Goal: Transaction & Acquisition: Purchase product/service

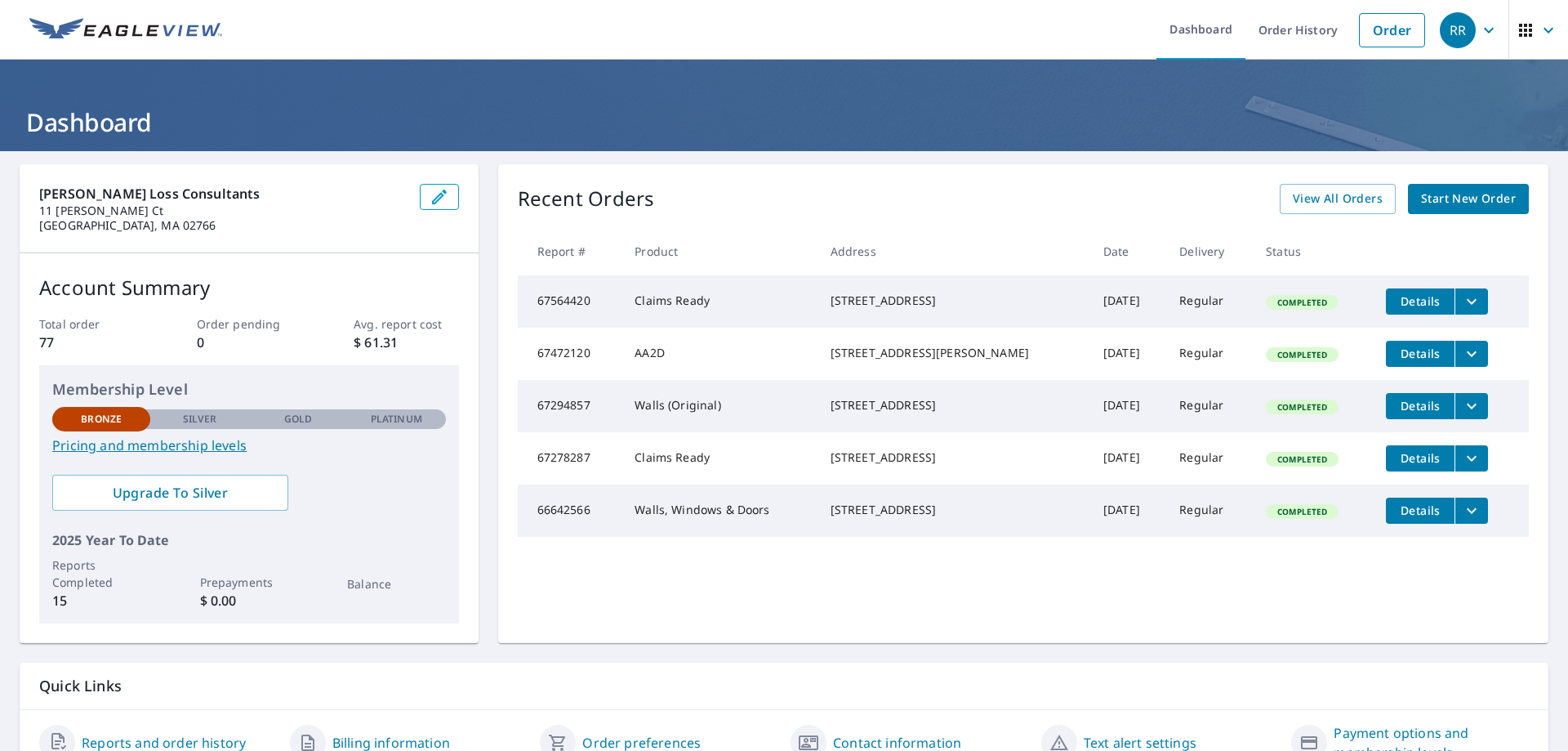
click at [1468, 202] on span "Start New Order" at bounding box center [1468, 199] width 94 height 21
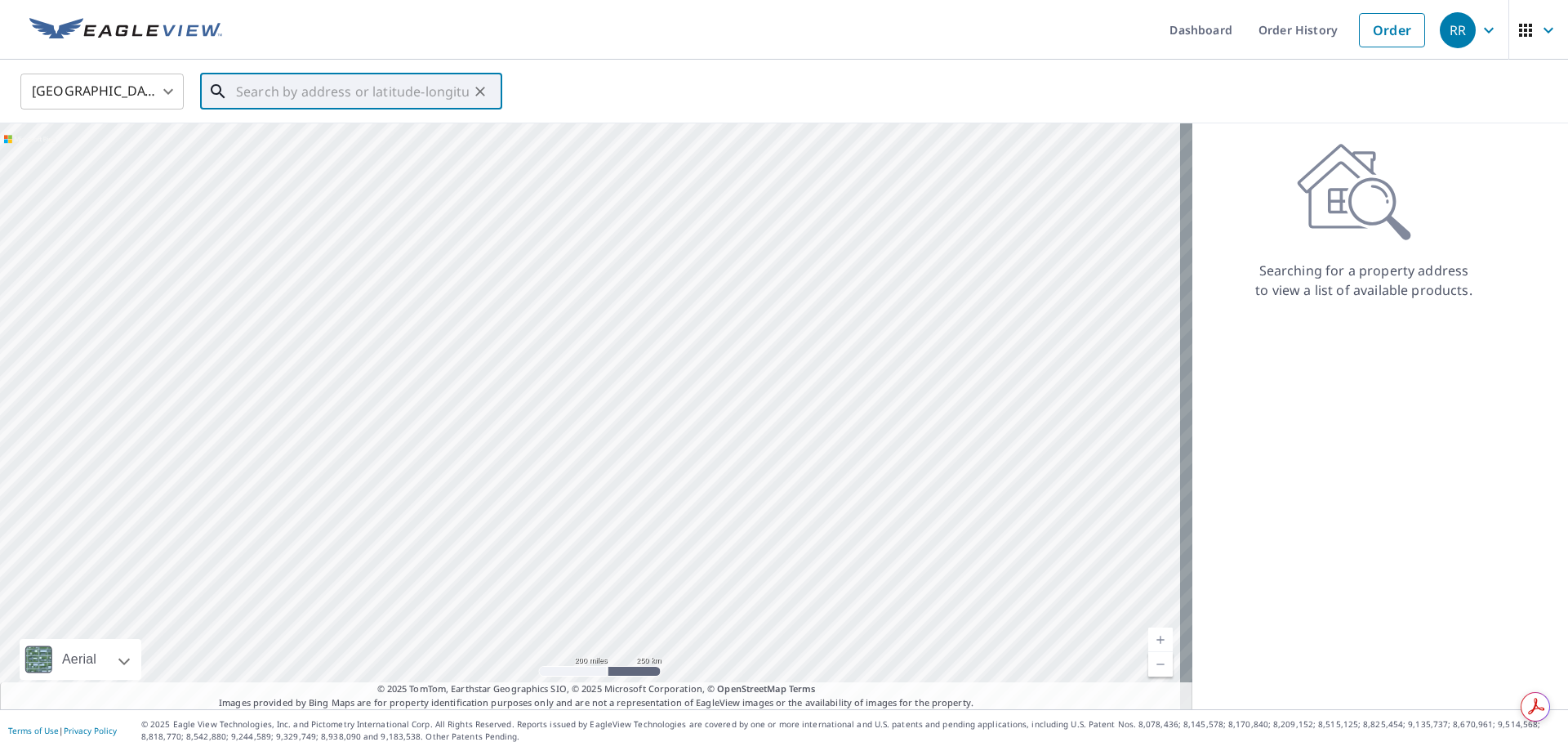
click at [424, 88] on input "text" at bounding box center [352, 91] width 233 height 46
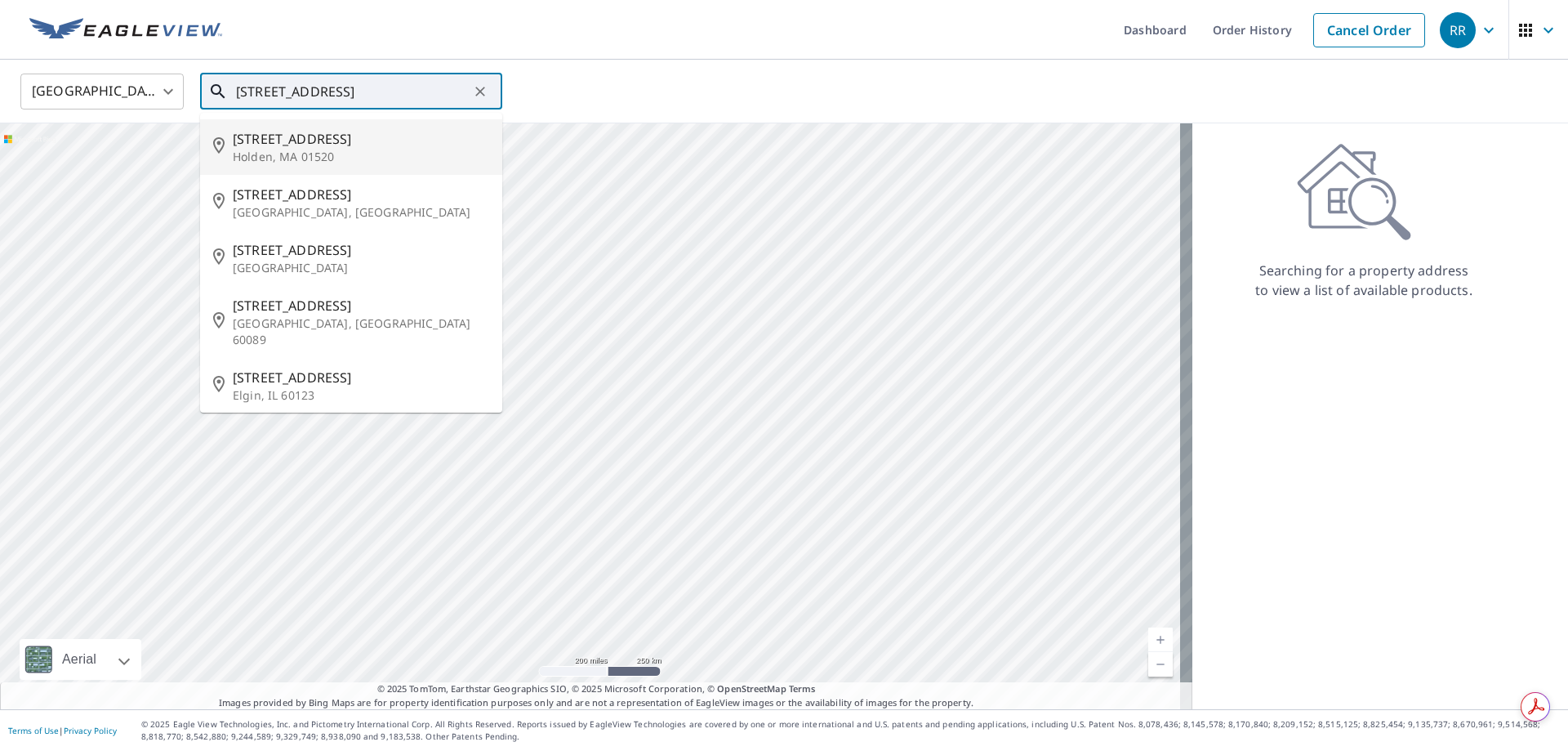
click at [292, 141] on span "[STREET_ADDRESS]" at bounding box center [361, 138] width 256 height 20
type input "[STREET_ADDRESS][PERSON_NAME]"
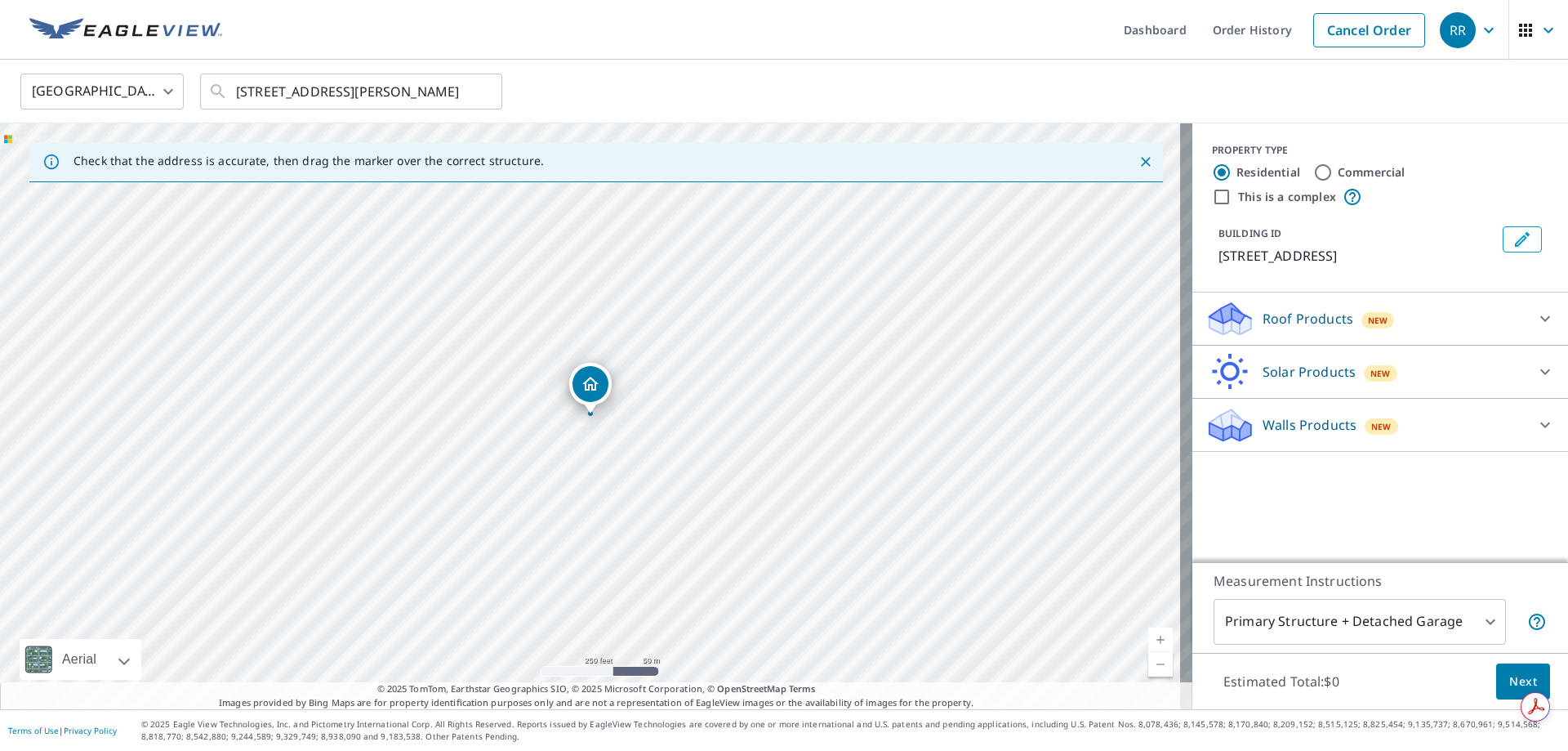
click at [593, 385] on icon "Dropped pin, building 1, Residential property, 53 Banbury Ln Holden, MA 01520" at bounding box center [590, 383] width 20 height 20
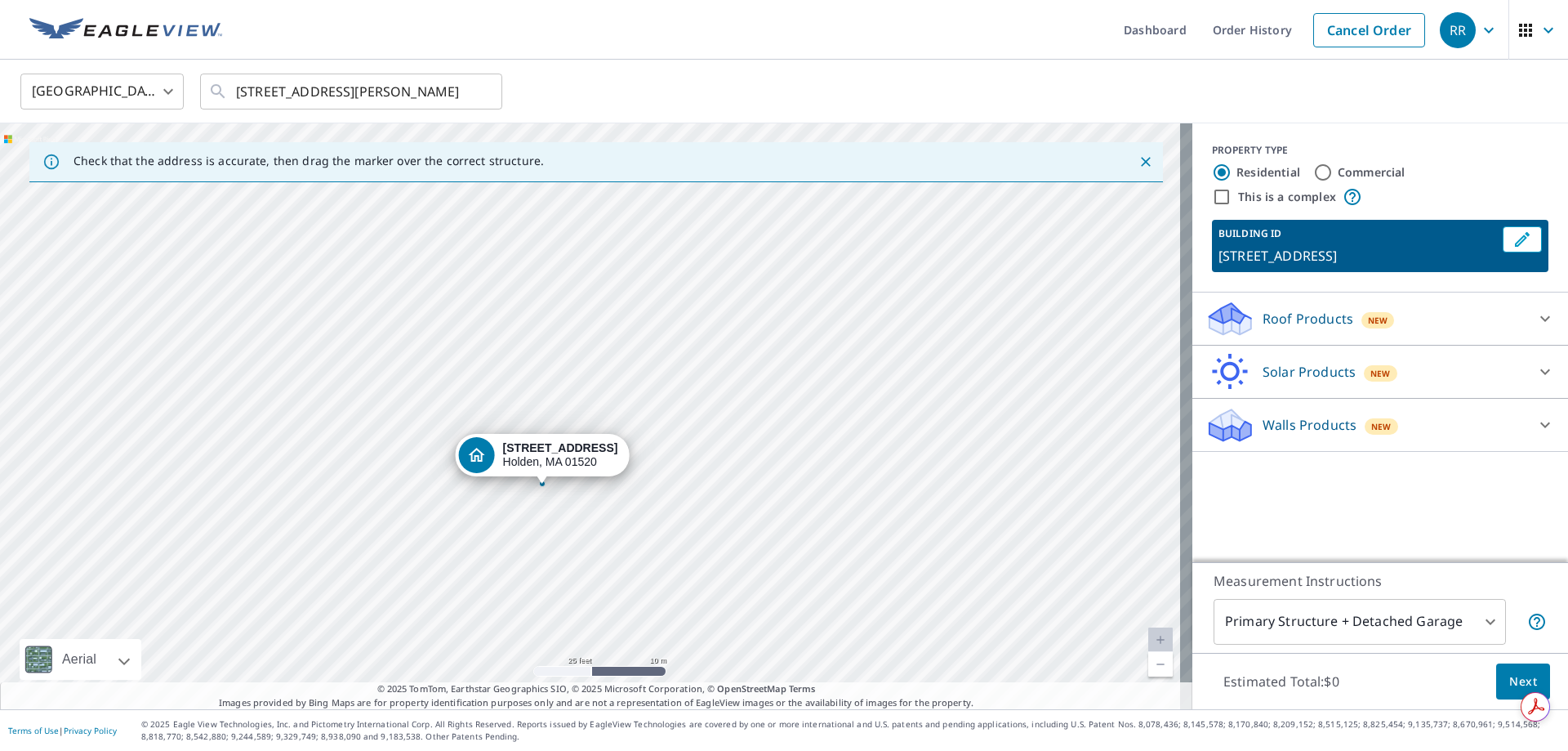
drag, startPoint x: 949, startPoint y: 616, endPoint x: 921, endPoint y: 472, distance: 146.7
click at [921, 472] on div "[STREET_ADDRESS][PERSON_NAME]" at bounding box center [596, 416] width 1192 height 585
click at [551, 446] on div "[STREET_ADDRESS][PERSON_NAME]" at bounding box center [567, 441] width 115 height 28
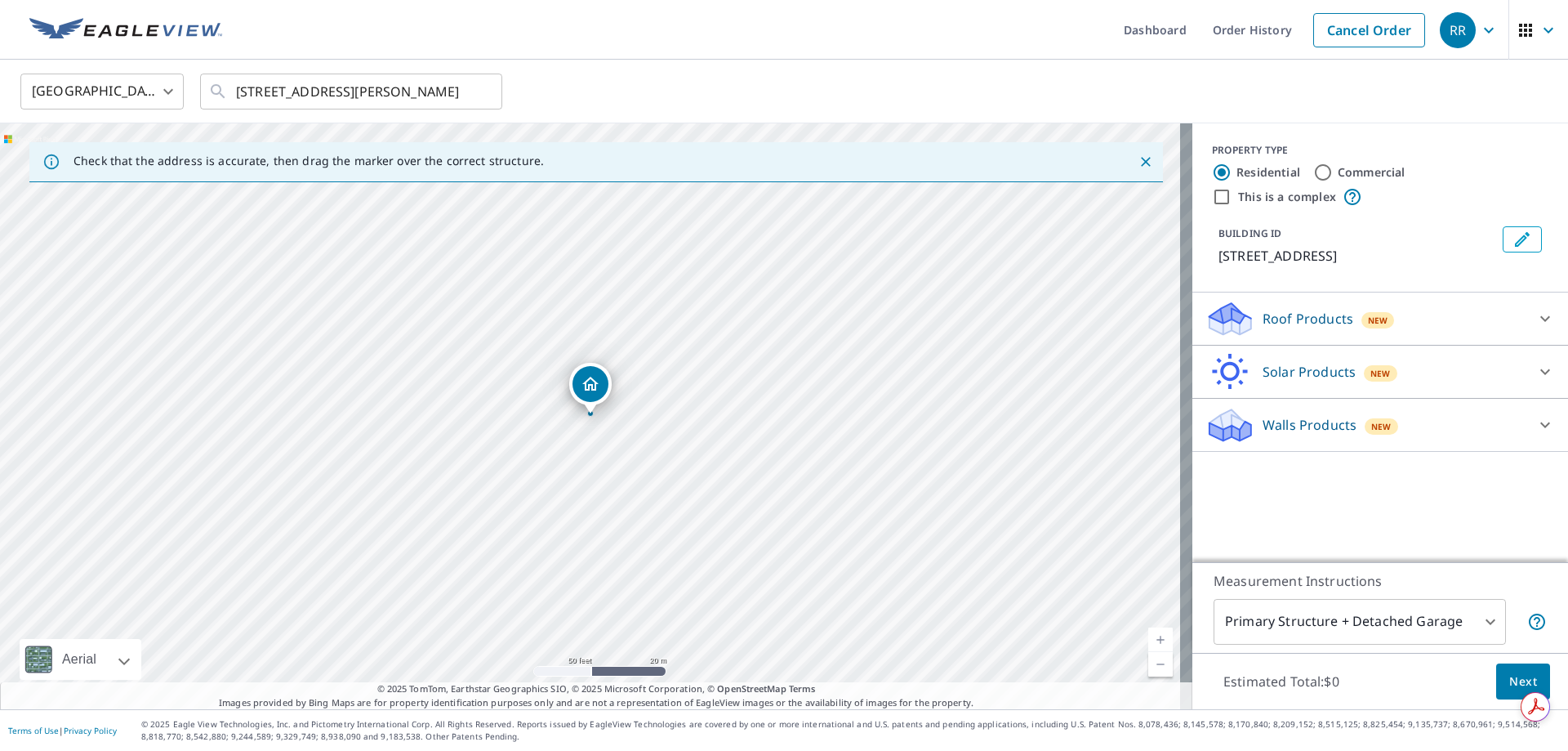
click at [591, 393] on icon "Dropped pin, building 1, Residential property, 53 Banbury Ln Holden, MA 01520" at bounding box center [590, 383] width 20 height 20
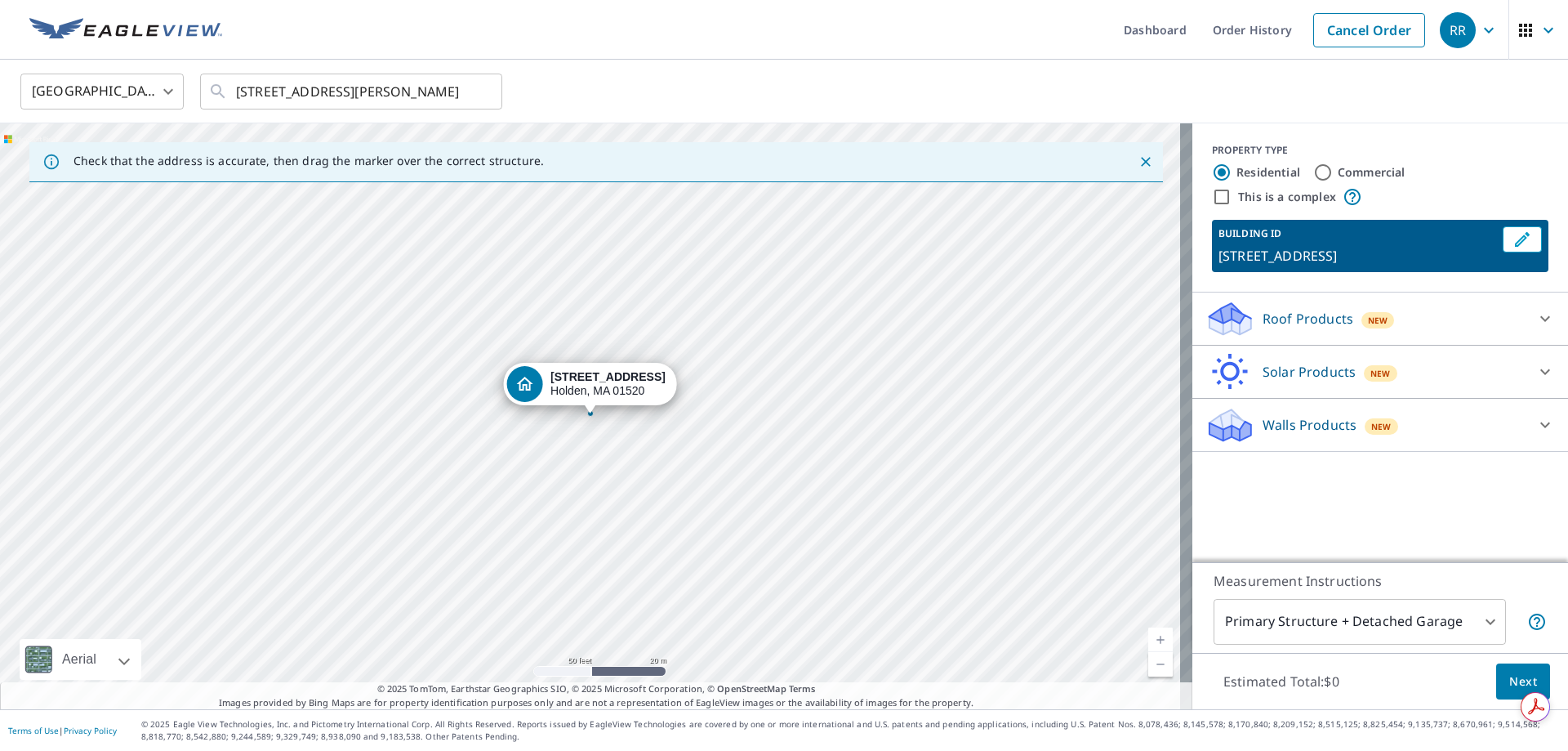
click at [1535, 316] on icon at bounding box center [1545, 318] width 20 height 20
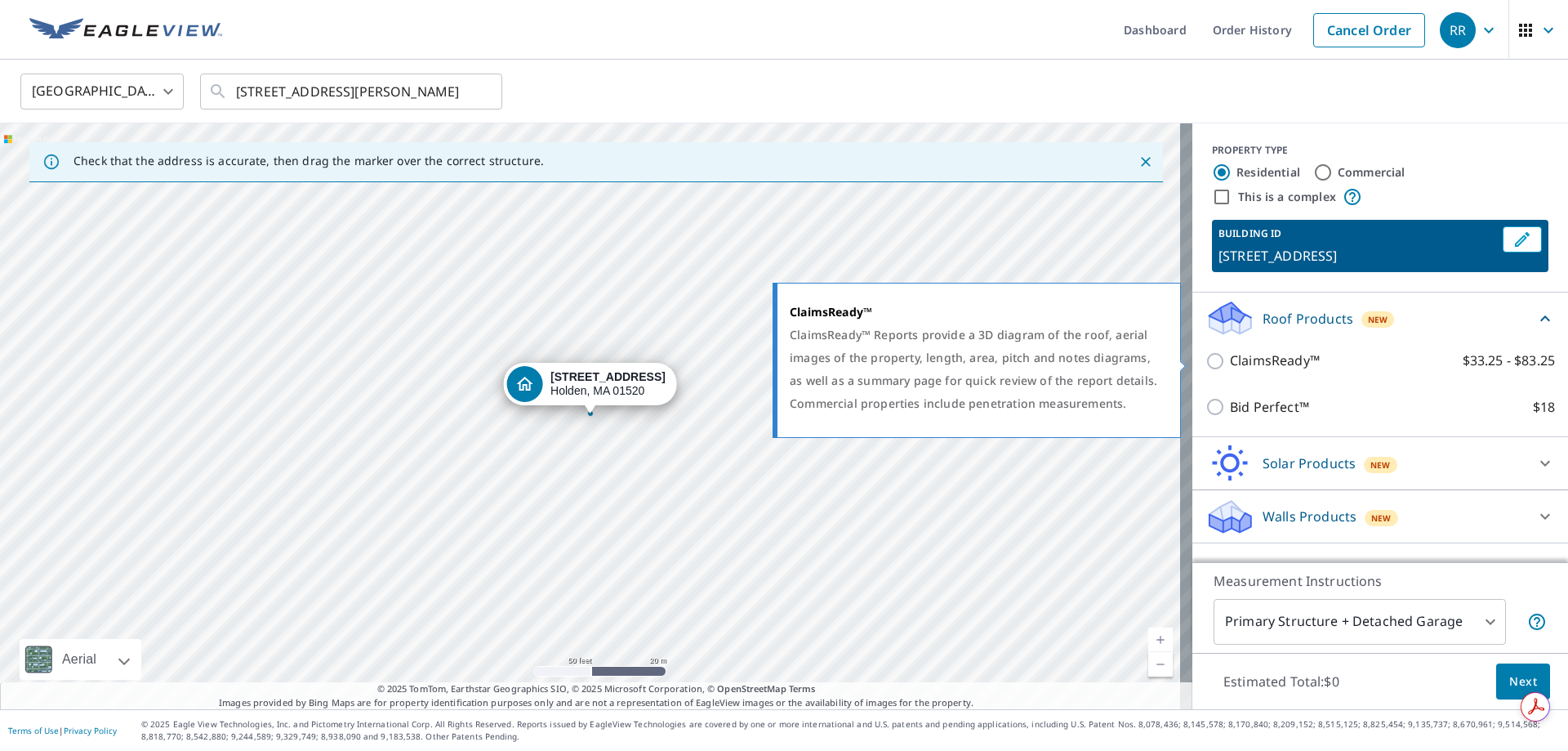
click at [1205, 359] on input "ClaimsReady™ $33.25 - $83.25" at bounding box center [1217, 361] width 24 height 20
checkbox input "true"
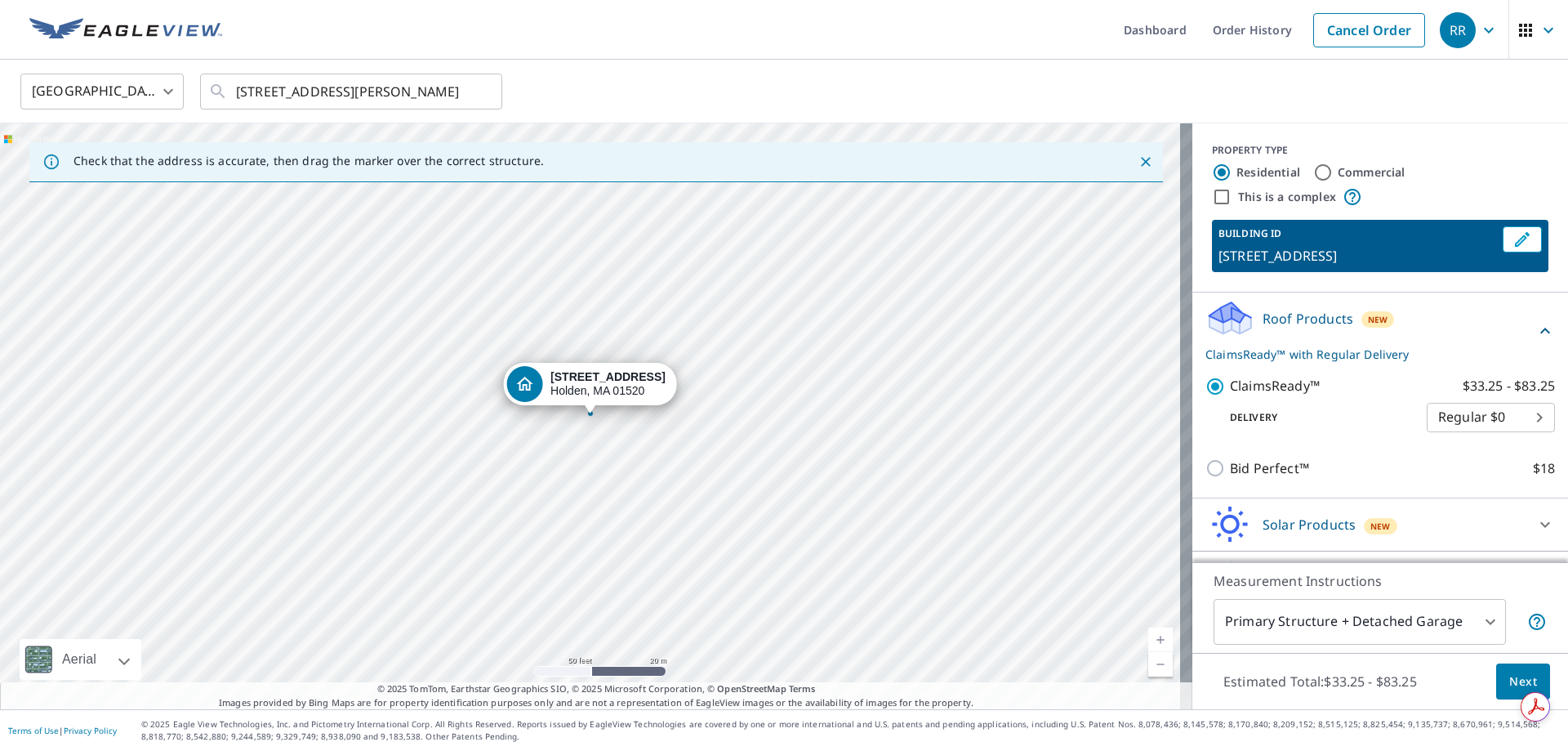
click at [1516, 680] on span "Next" at bounding box center [1523, 682] width 28 height 21
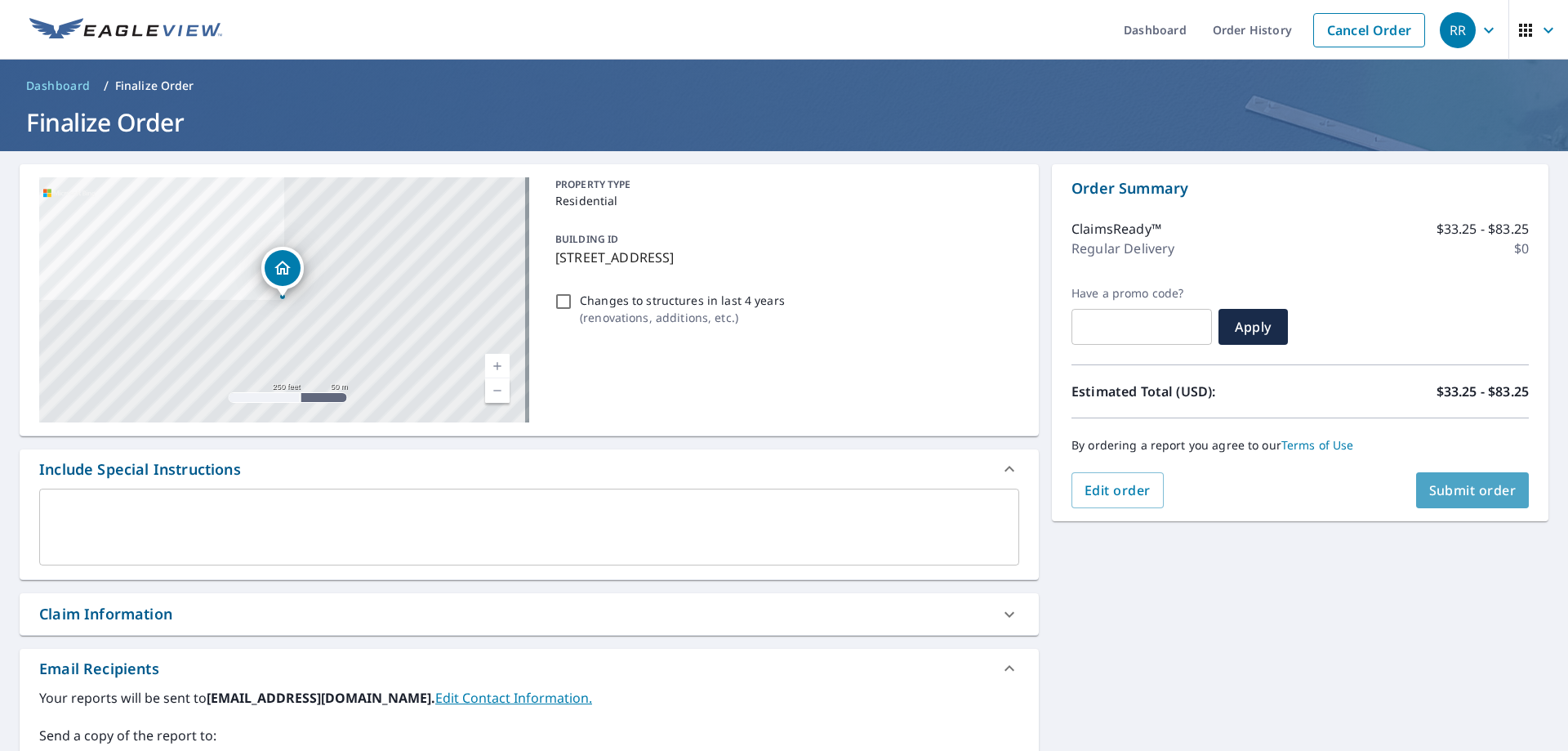
click at [1456, 485] on span "Submit order" at bounding box center [1473, 489] width 87 height 18
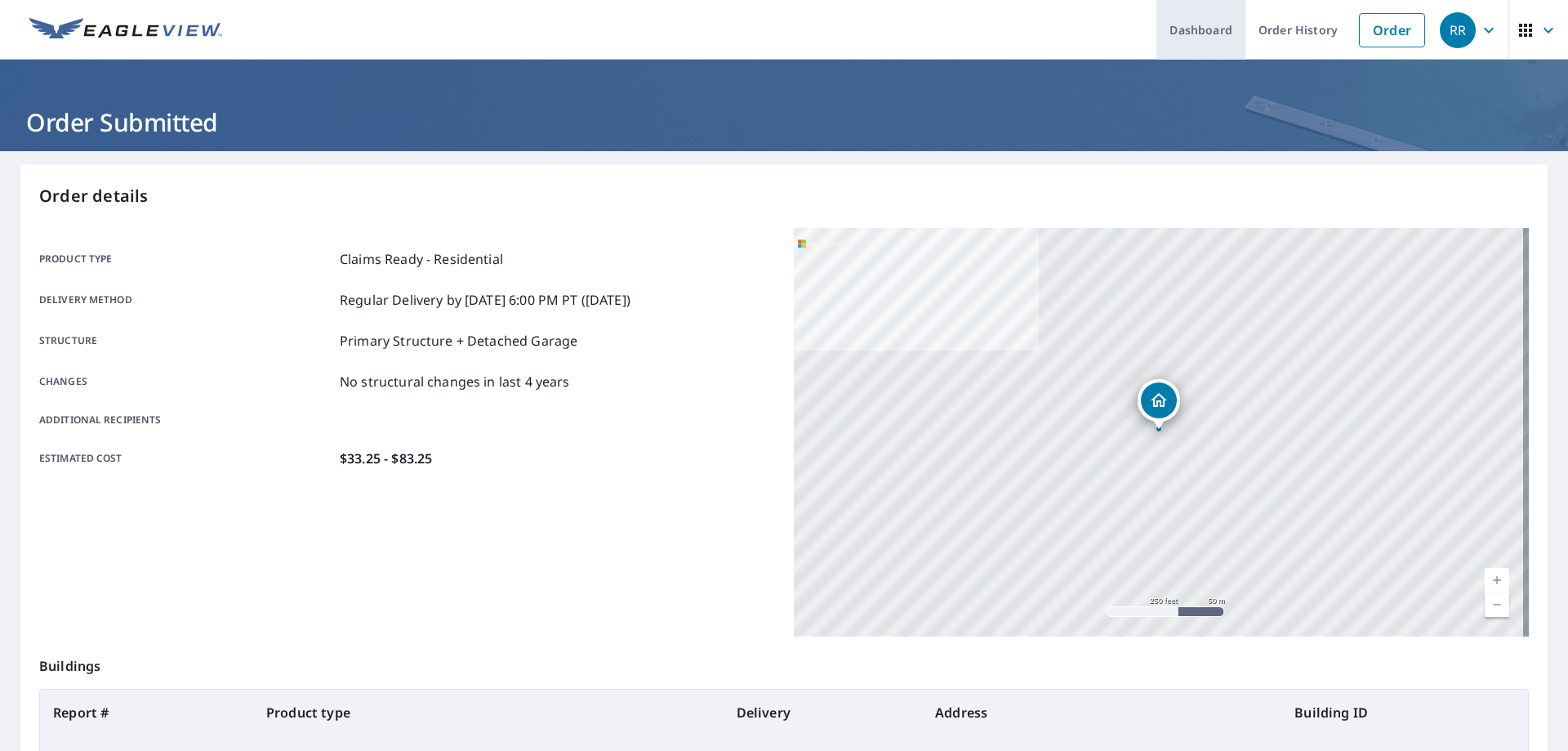
click at [1169, 33] on link "Dashboard" at bounding box center [1201, 30] width 89 height 60
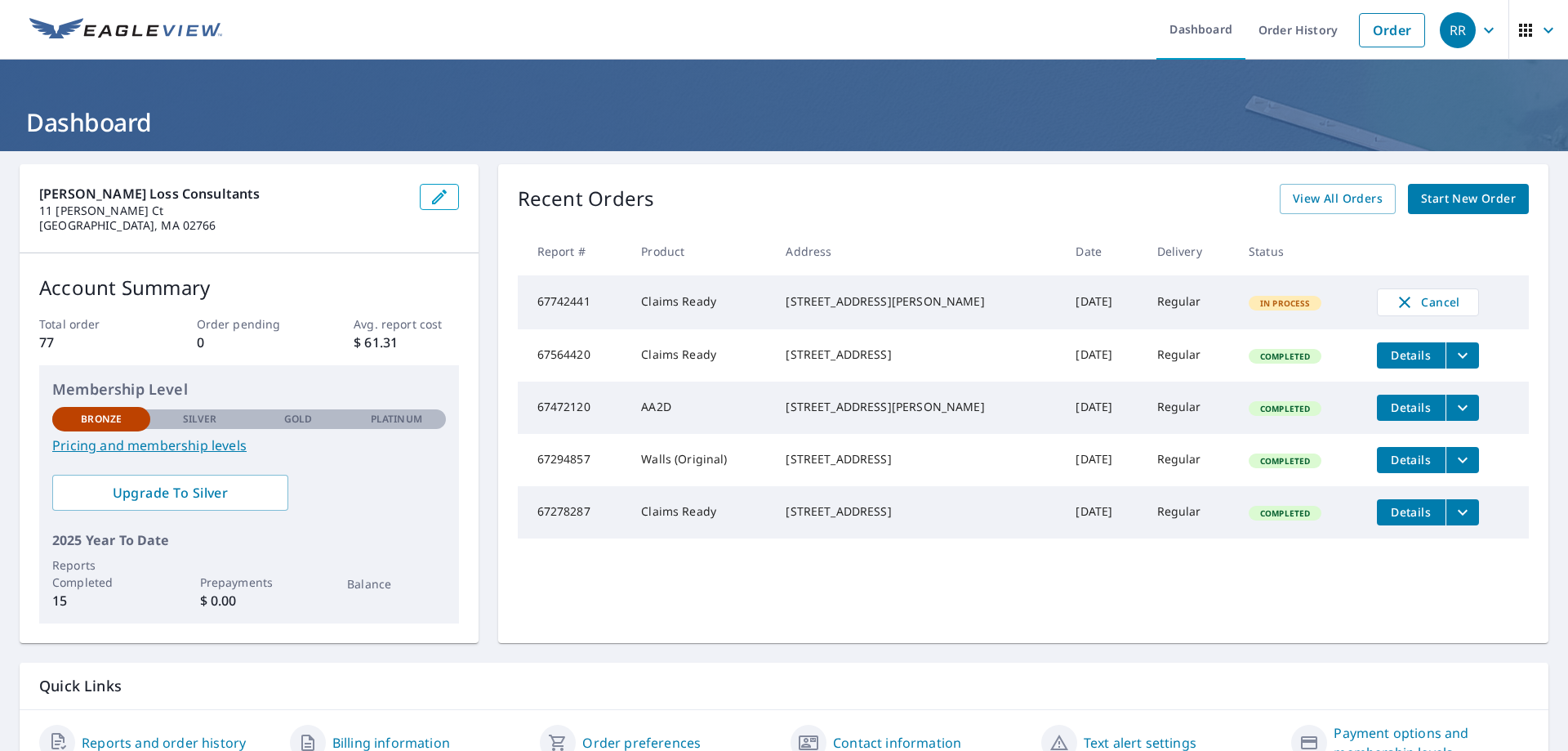
click at [612, 418] on td "67472120" at bounding box center [573, 408] width 111 height 52
click at [1454, 417] on icon "filesDropdownBtn-67472120" at bounding box center [1462, 407] width 20 height 20
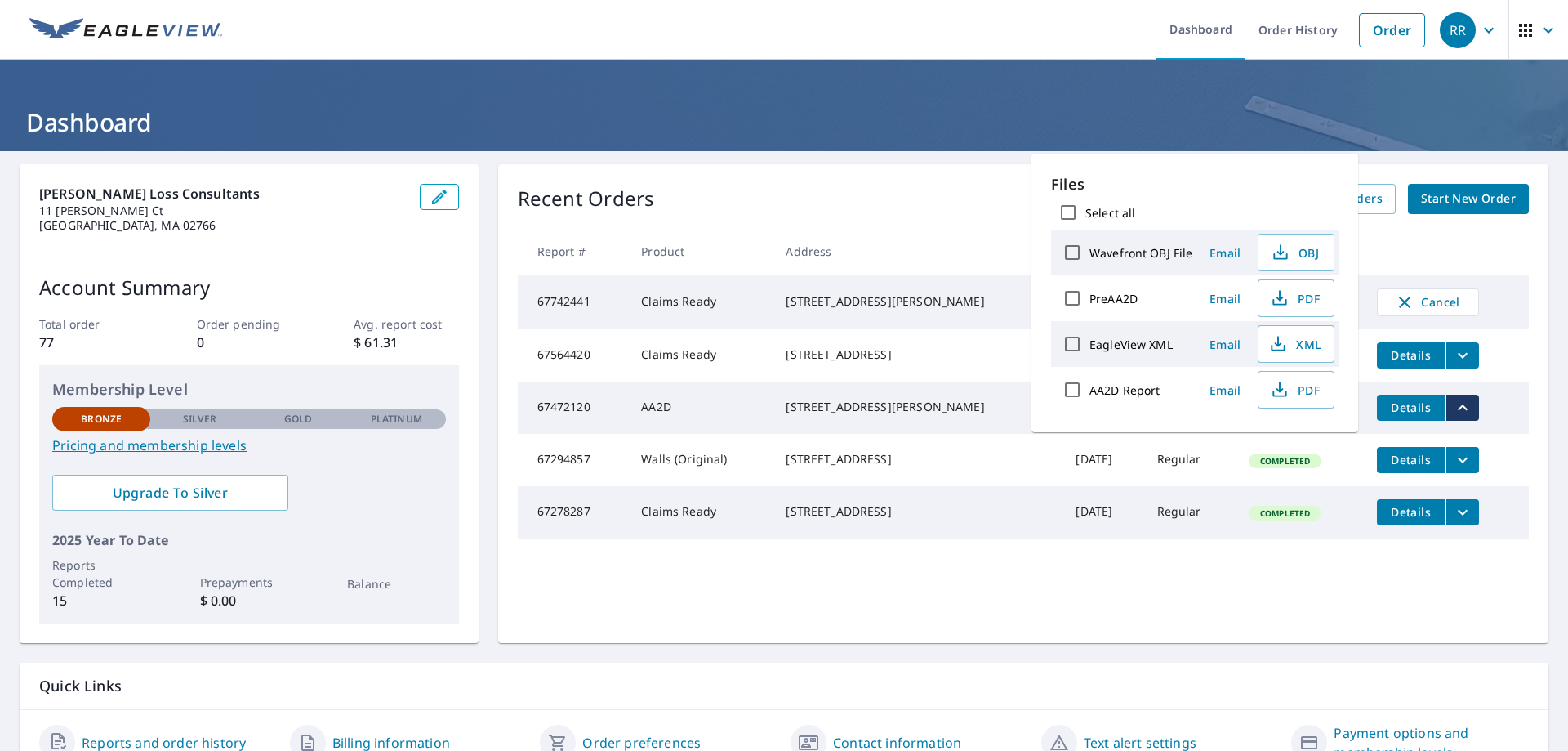
click at [1547, 591] on div "[PERSON_NAME] Loss Consultants [STREET_ADDRESS][PERSON_NAME][PERSON_NAME] Accou…" at bounding box center [784, 469] width 1568 height 637
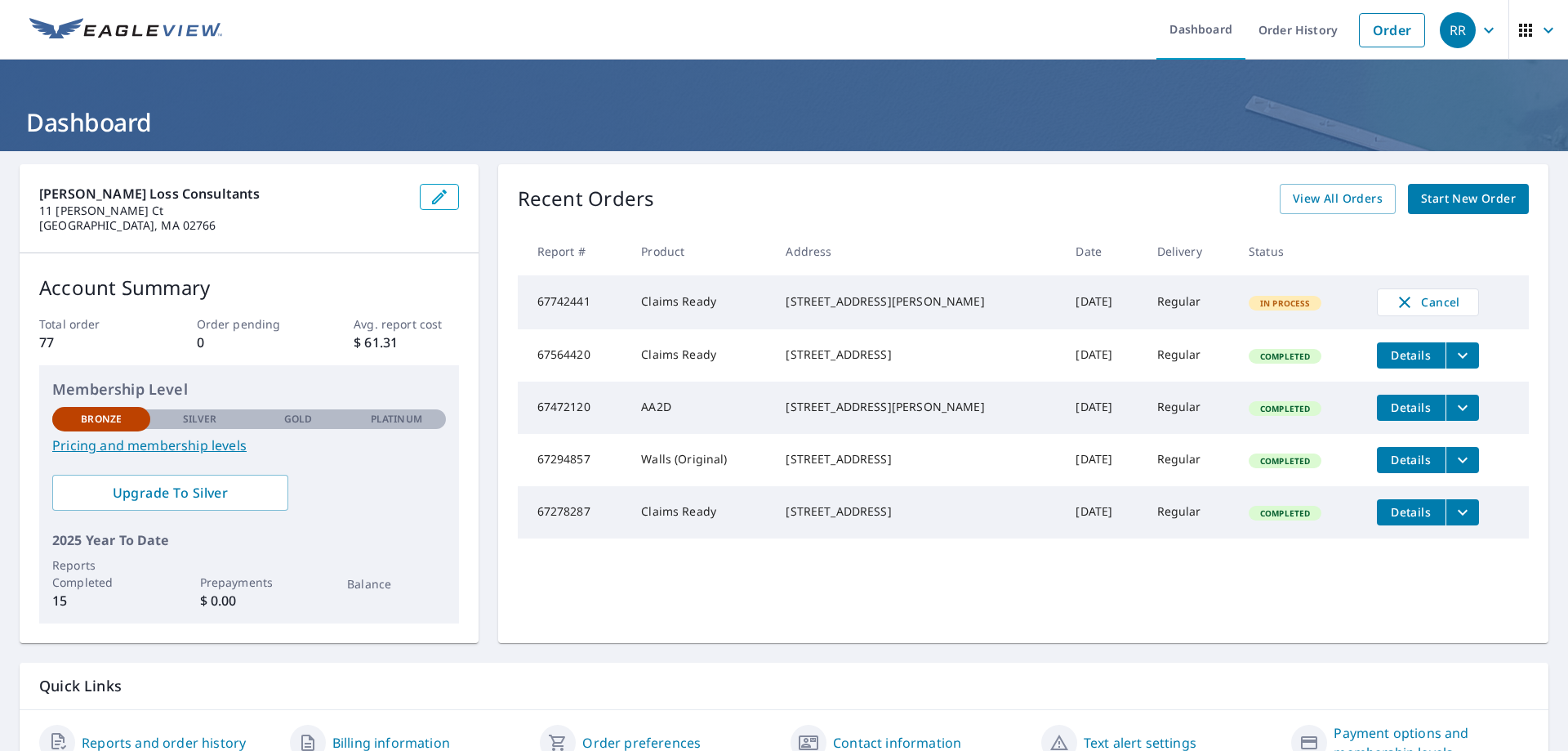
click at [556, 423] on td "67472120" at bounding box center [573, 408] width 111 height 52
click at [656, 424] on td "AA2D" at bounding box center [700, 408] width 145 height 52
click at [892, 415] on div "[STREET_ADDRESS][PERSON_NAME]" at bounding box center [917, 406] width 264 height 16
click at [1062, 423] on td "[DATE]" at bounding box center [1102, 408] width 80 height 52
click at [1158, 424] on td "Regular" at bounding box center [1190, 408] width 92 height 52
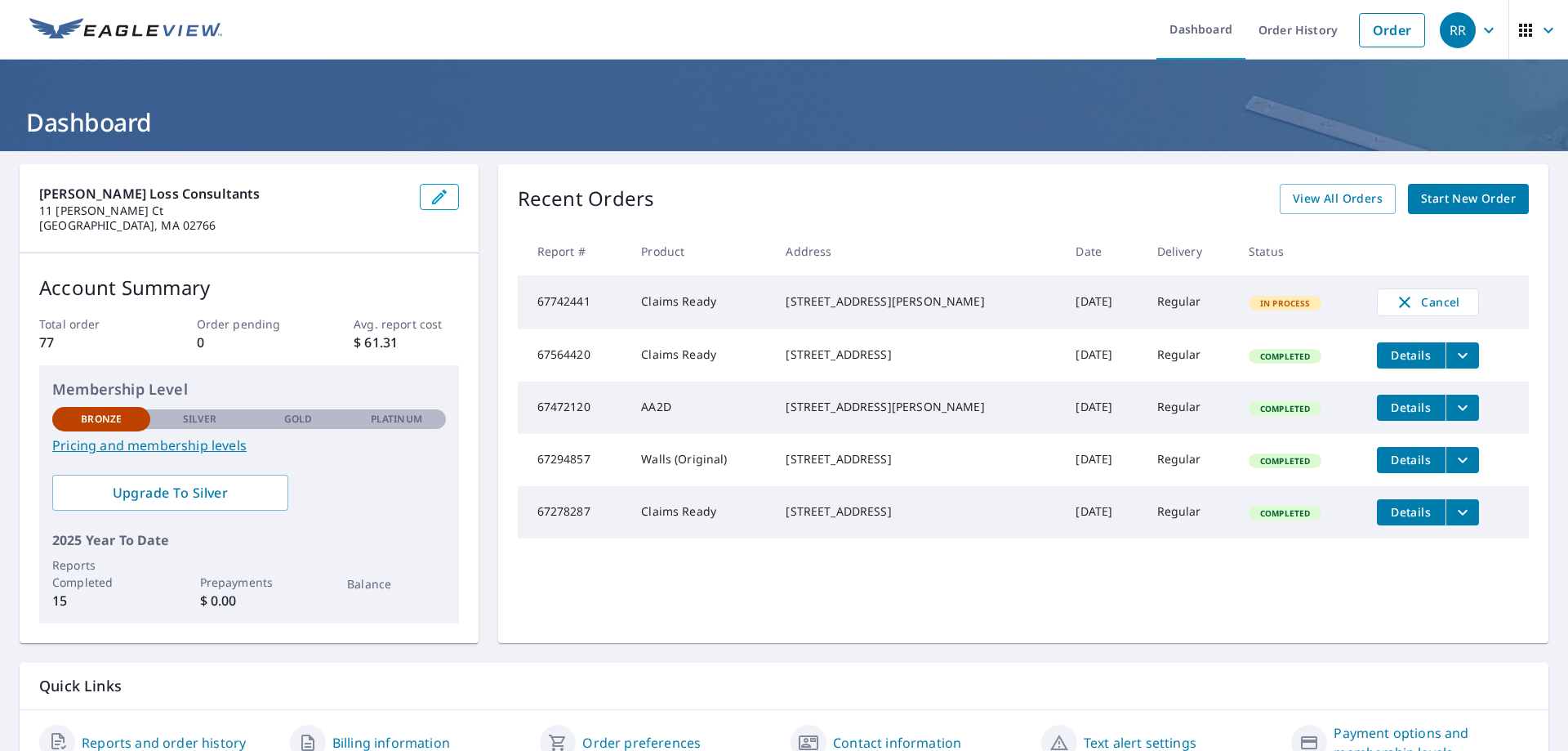
click at [1260, 414] on span "Completed" at bounding box center [1285, 409] width 69 height 11
click at [1397, 415] on span "Details" at bounding box center [1411, 407] width 49 height 16
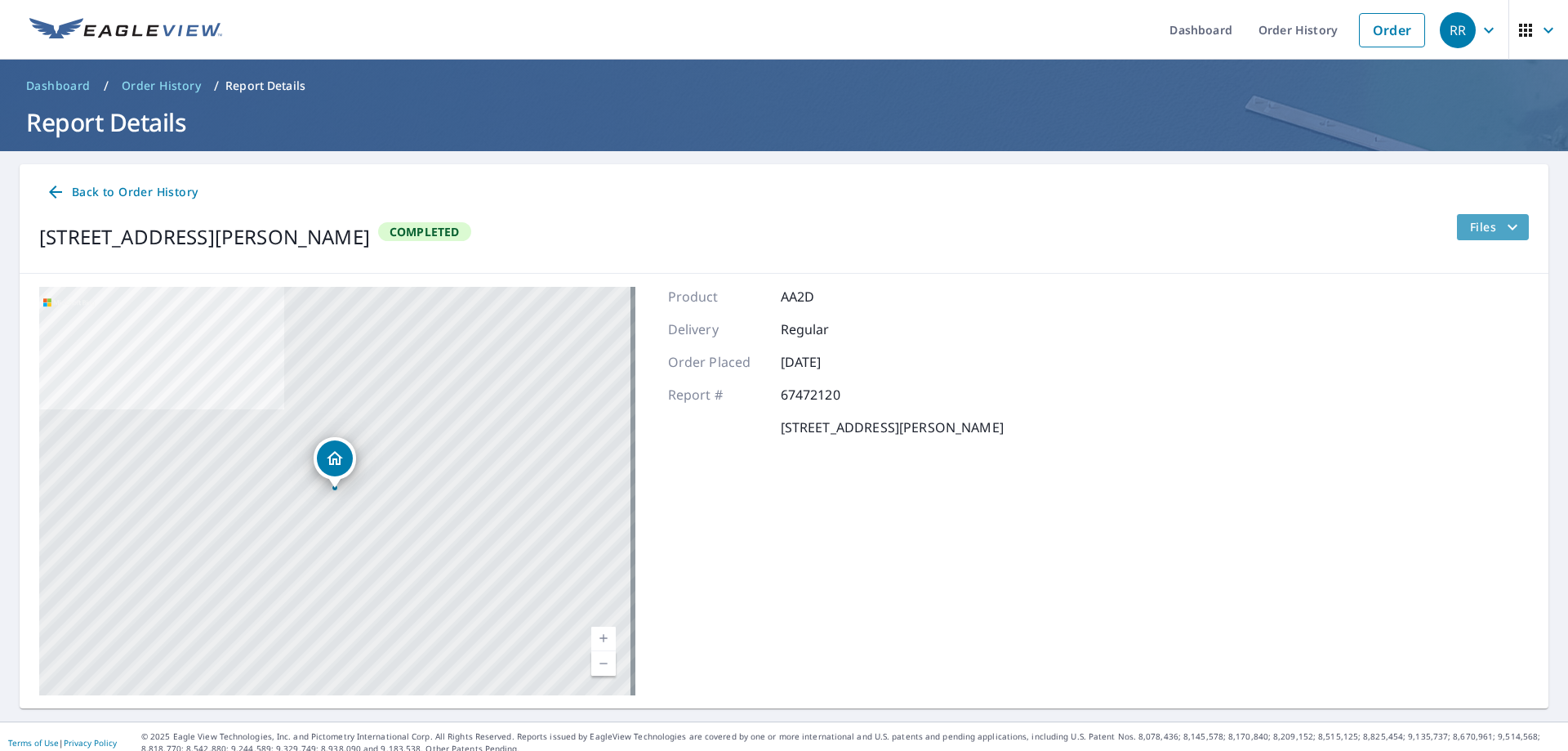
click at [1507, 229] on icon "filesDropdownBtn-67472120" at bounding box center [1512, 226] width 9 height 6
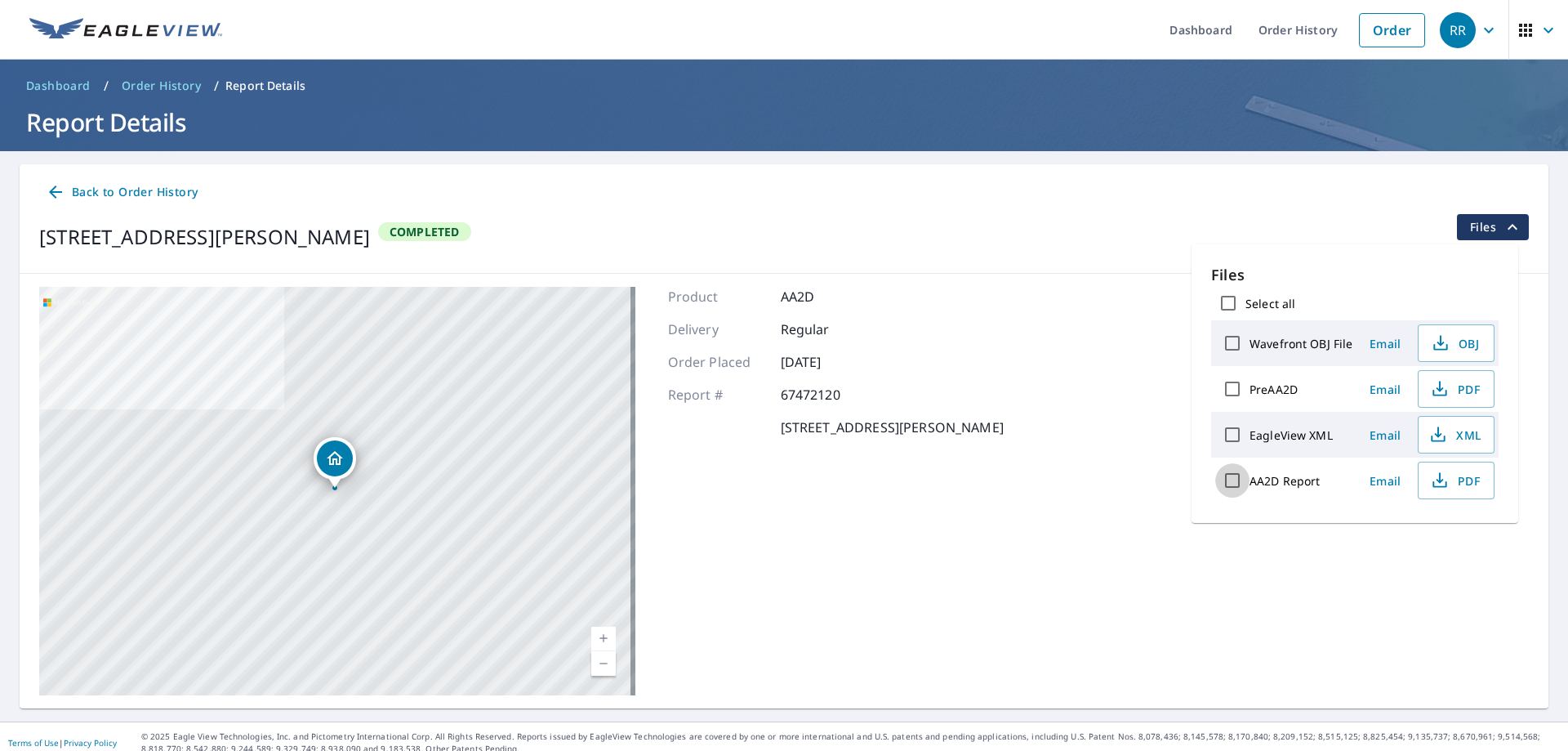
click at [1230, 478] on input "AA2D Report" at bounding box center [1232, 480] width 35 height 35
checkbox input "true"
click at [1443, 531] on span "Download" at bounding box center [1435, 537] width 87 height 20
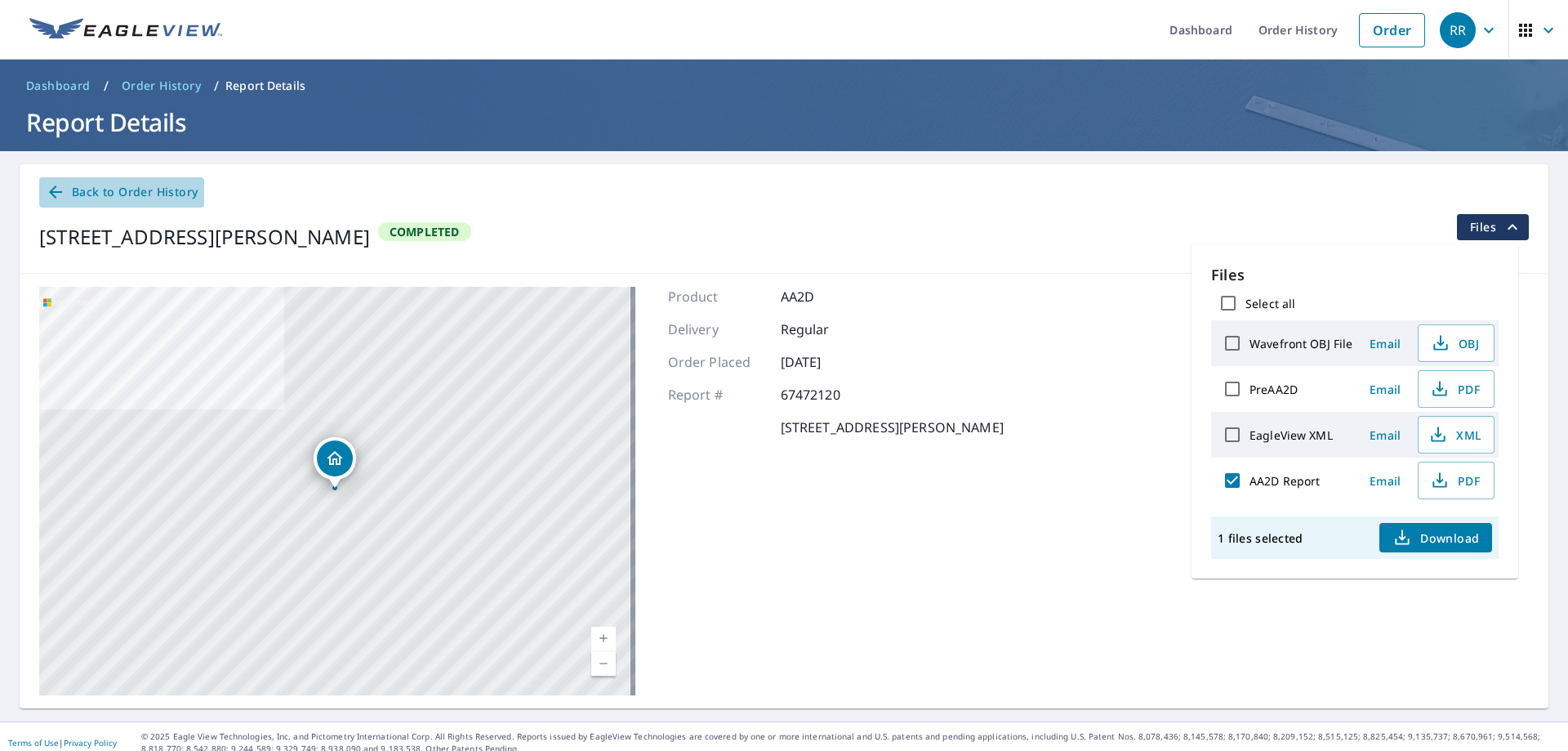
click at [50, 190] on icon at bounding box center [55, 192] width 20 height 20
